Goal: Task Accomplishment & Management: Use online tool/utility

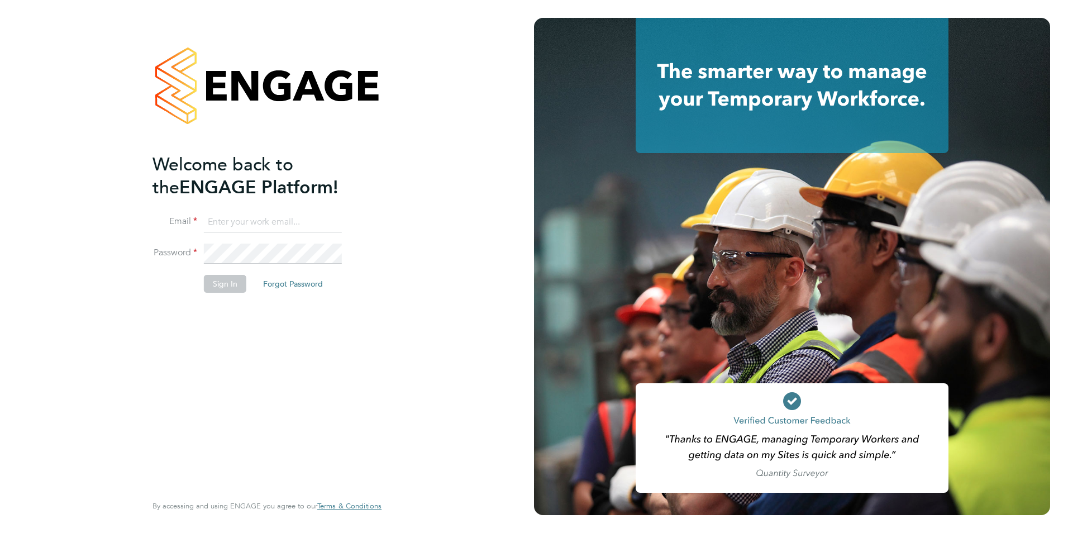
type input "[EMAIL_ADDRESS][PERSON_NAME][DOMAIN_NAME]"
click at [465, 250] on div "Welcome back to the ENGAGE Platform! Email [EMAIL_ADDRESS][PERSON_NAME][DOMAIN_…" at bounding box center [267, 266] width 534 height 533
click at [214, 280] on button "Sign In" at bounding box center [225, 284] width 42 height 18
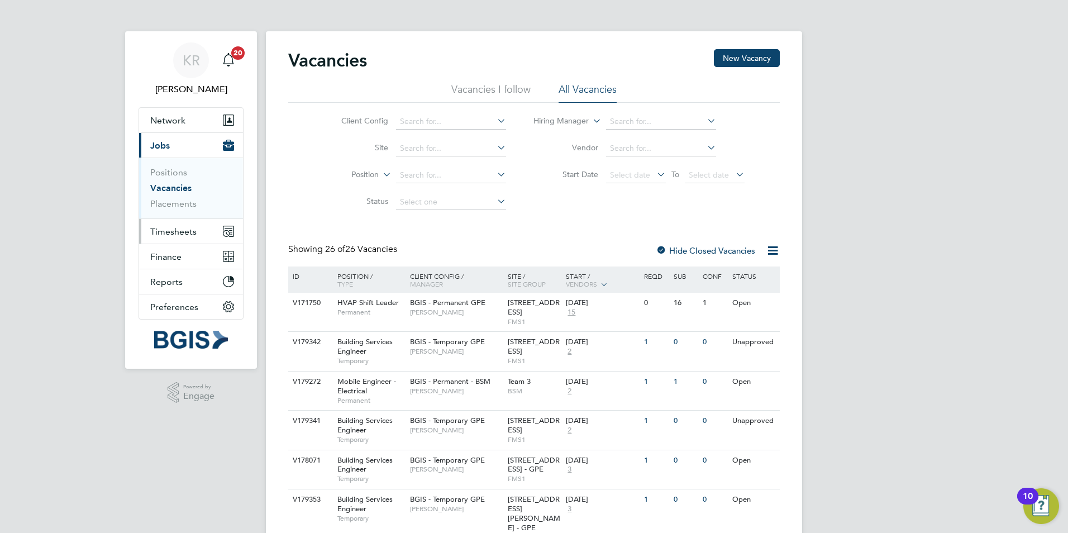
click at [193, 229] on span "Timesheets" at bounding box center [173, 231] width 46 height 11
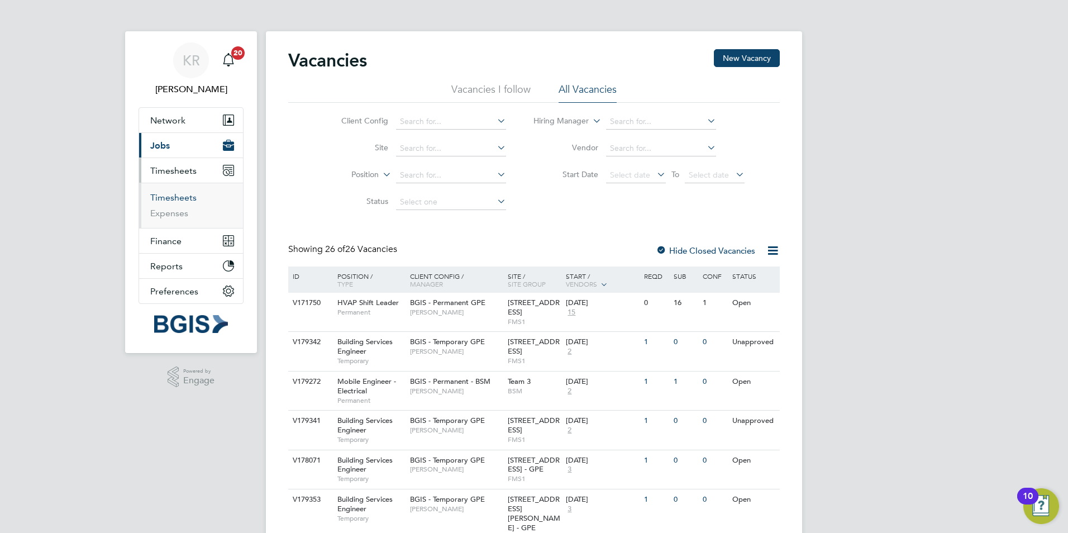
click at [168, 196] on link "Timesheets" at bounding box center [173, 197] width 46 height 11
